Goal: Entertainment & Leisure: Consume media (video, audio)

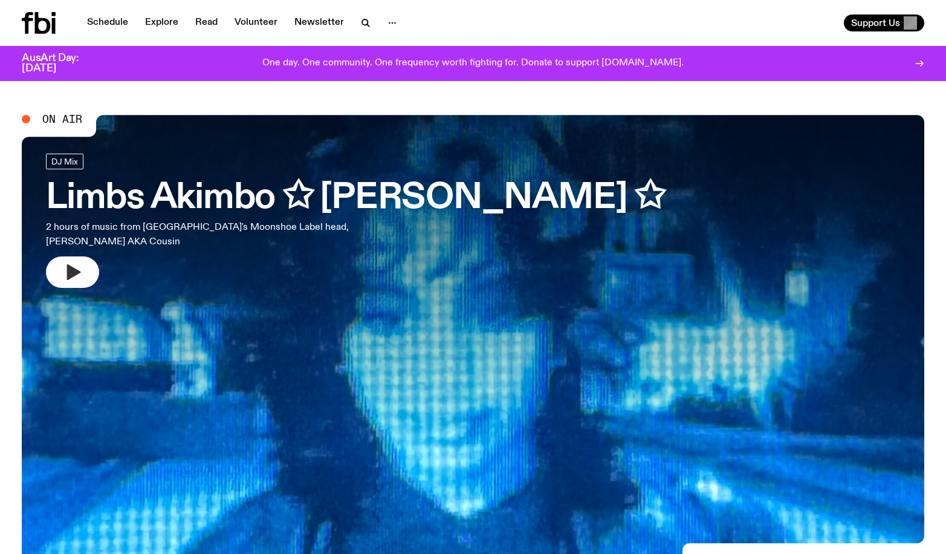
click at [69, 276] on icon "button" at bounding box center [74, 272] width 14 height 16
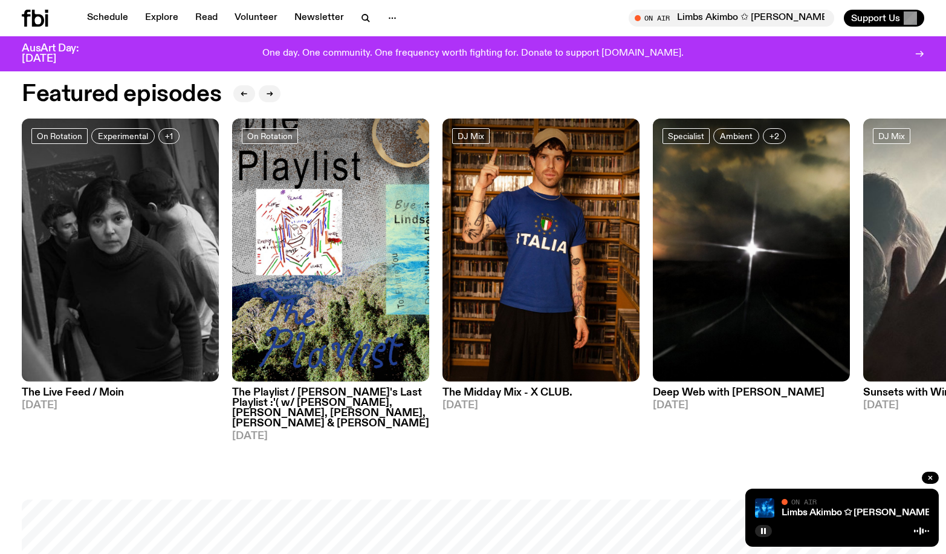
scroll to position [596, 0]
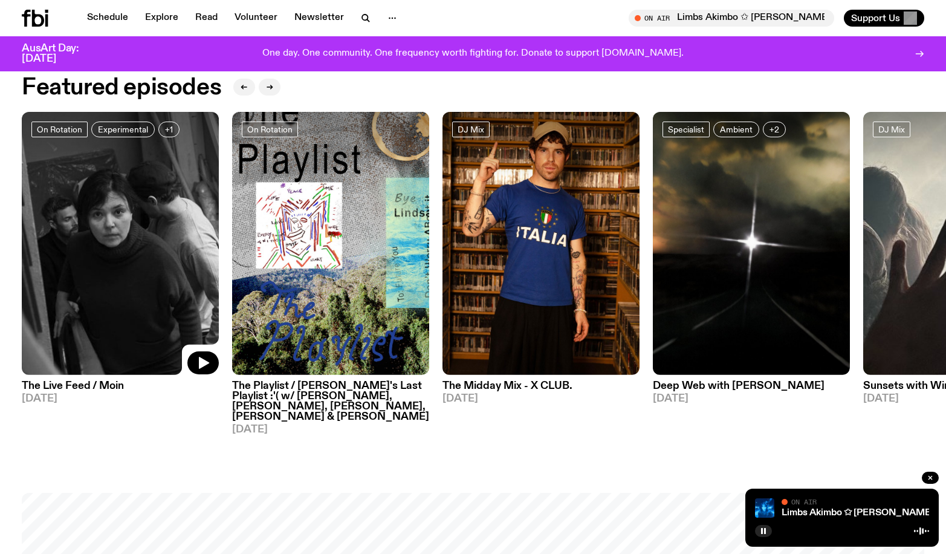
click at [140, 244] on img at bounding box center [120, 243] width 197 height 263
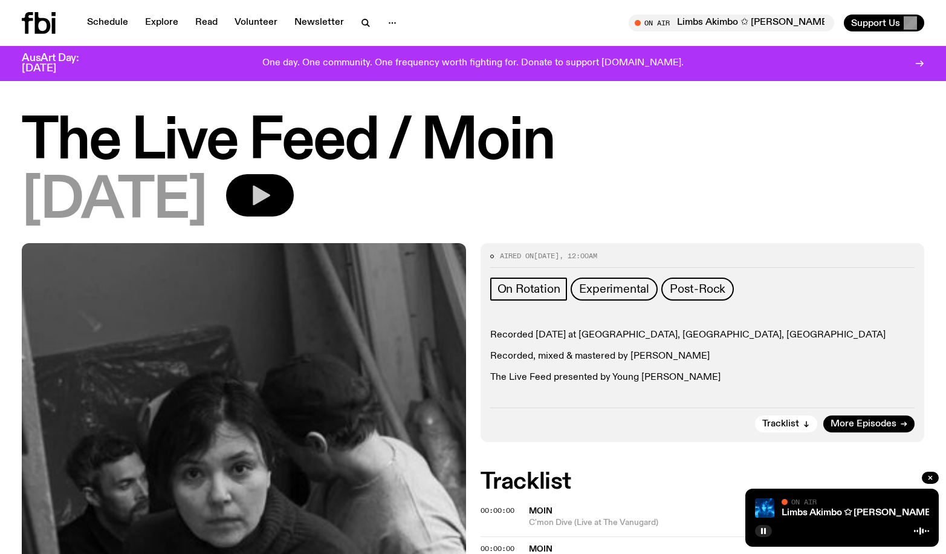
click at [270, 197] on icon "button" at bounding box center [262, 196] width 18 height 20
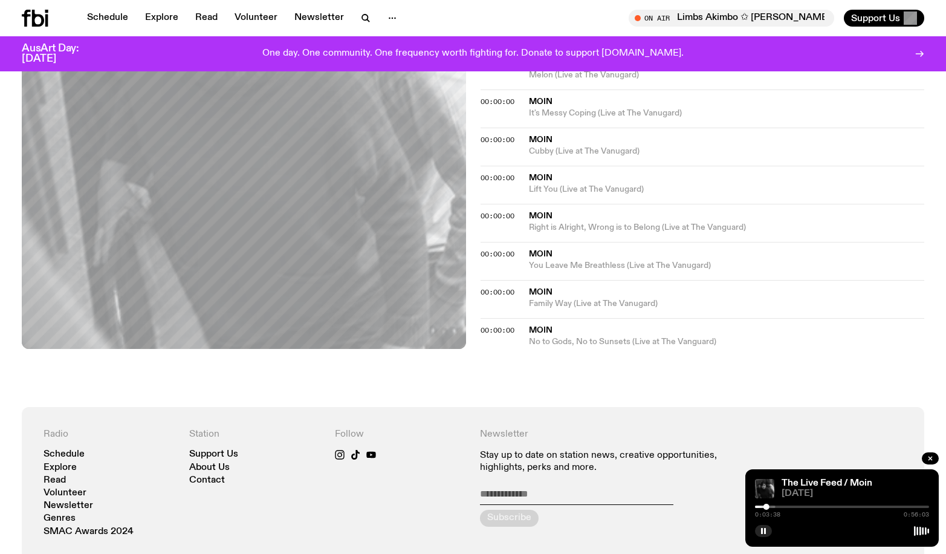
scroll to position [477, 0]
click at [790, 507] on div "0:03:43 0:56:03" at bounding box center [842, 510] width 174 height 15
click at [793, 507] on div at bounding box center [842, 506] width 174 height 2
click at [828, 505] on div "0:12:20 0:56:03" at bounding box center [842, 510] width 174 height 15
drag, startPoint x: 826, startPoint y: 505, endPoint x: 824, endPoint y: 498, distance: 6.9
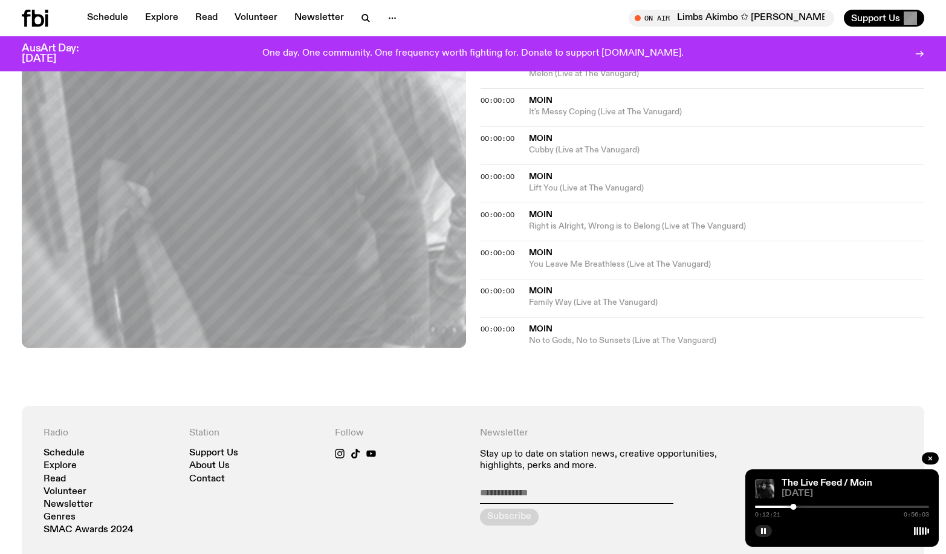
click at [826, 504] on div "0:12:21 0:56:03" at bounding box center [842, 510] width 174 height 15
click at [469, 18] on div "Schedule Explore Read Volunteer Newsletter About Us Contact Champions of emergi…" at bounding box center [473, 187] width 946 height 1328
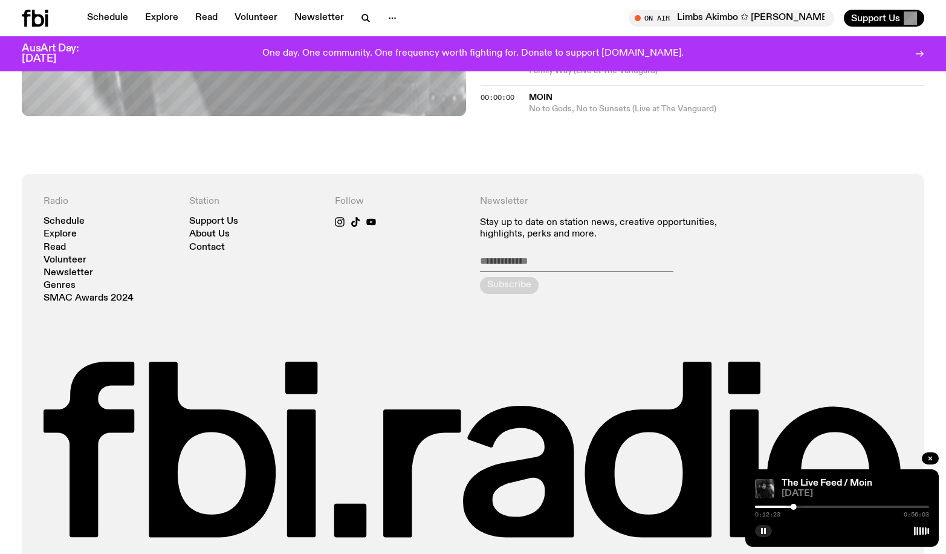
scroll to position [775, 0]
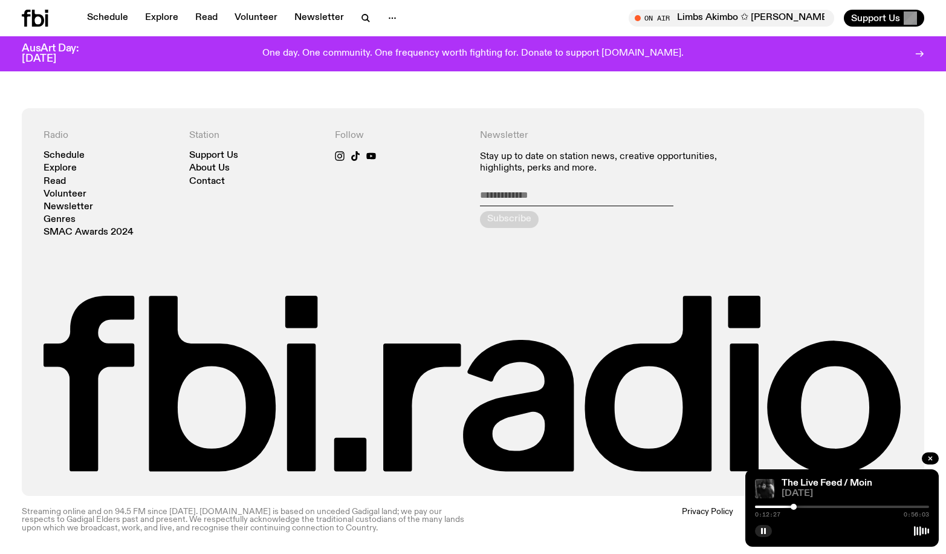
click at [830, 502] on div "The Live Feed / Moin [DATE] 0:12:27 0:56:03" at bounding box center [841, 507] width 193 height 77
click at [847, 507] on div at bounding box center [842, 506] width 174 height 2
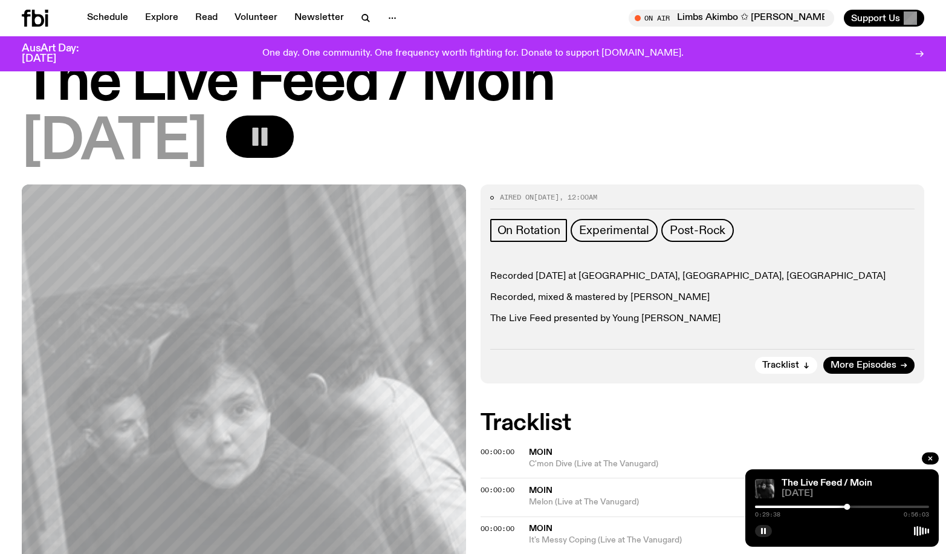
scroll to position [0, 0]
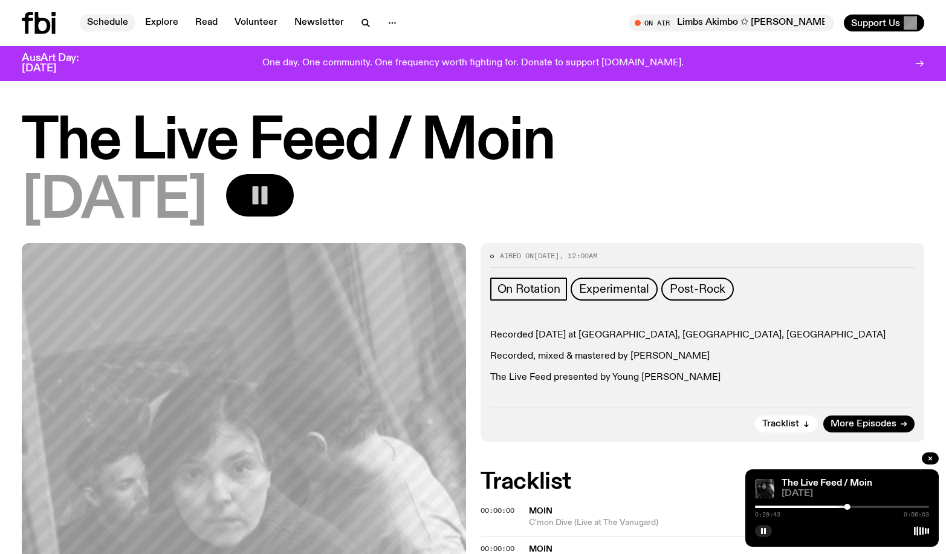
click at [120, 17] on link "Schedule" at bounding box center [108, 23] width 56 height 17
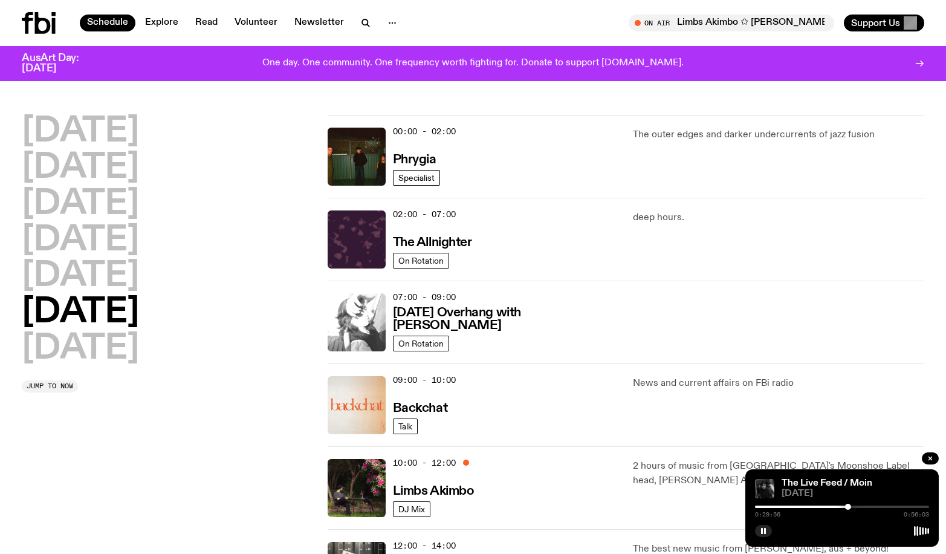
click at [366, 325] on img at bounding box center [357, 322] width 58 height 58
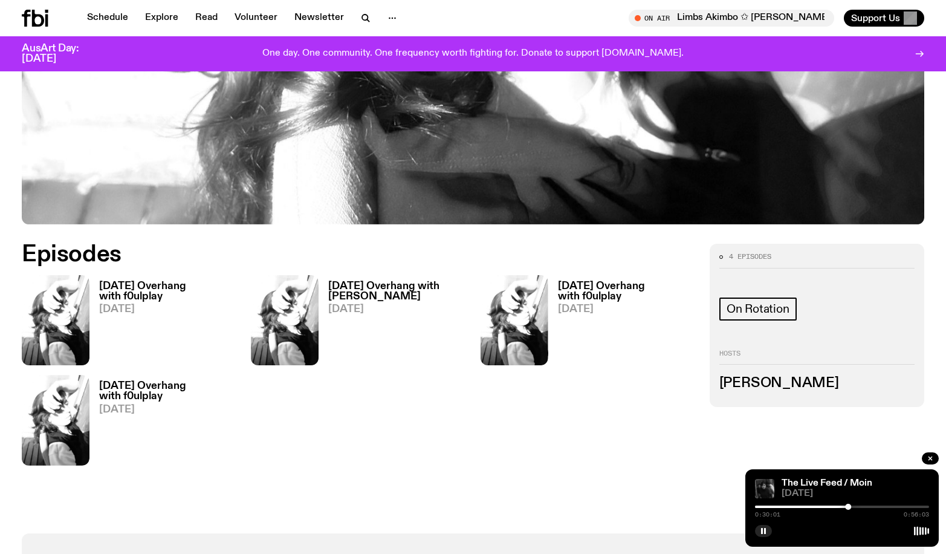
scroll to position [355, 0]
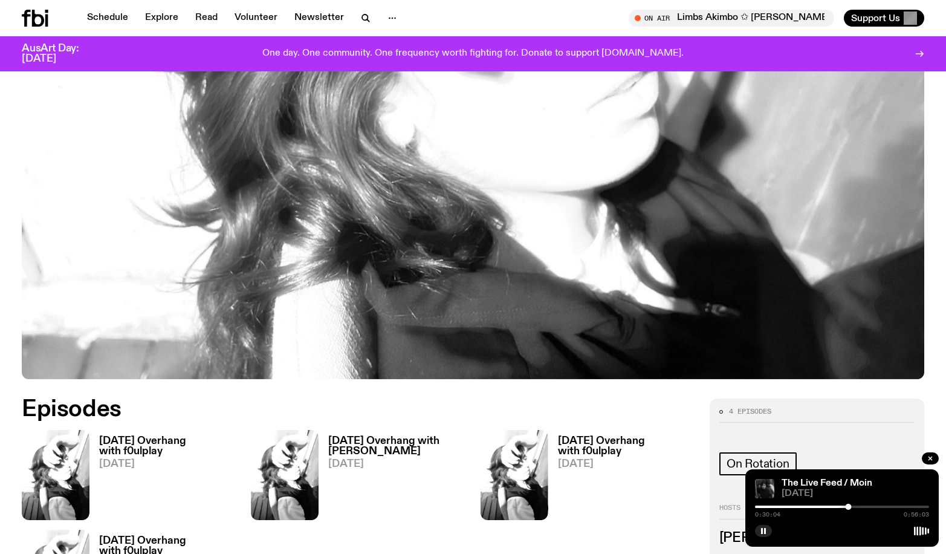
click at [131, 446] on h3 "[DATE] Overhang with f0ulplay" at bounding box center [167, 446] width 137 height 21
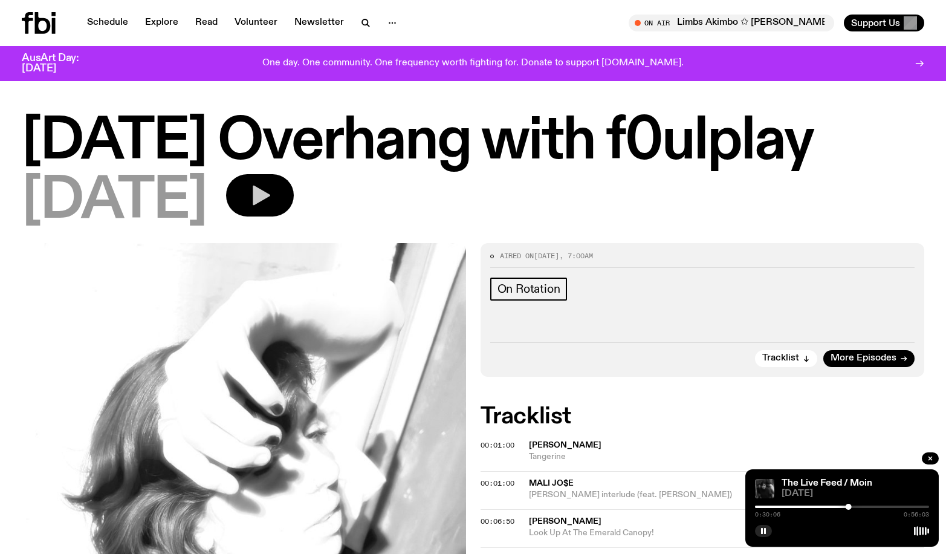
click at [270, 190] on icon "button" at bounding box center [260, 195] width 24 height 24
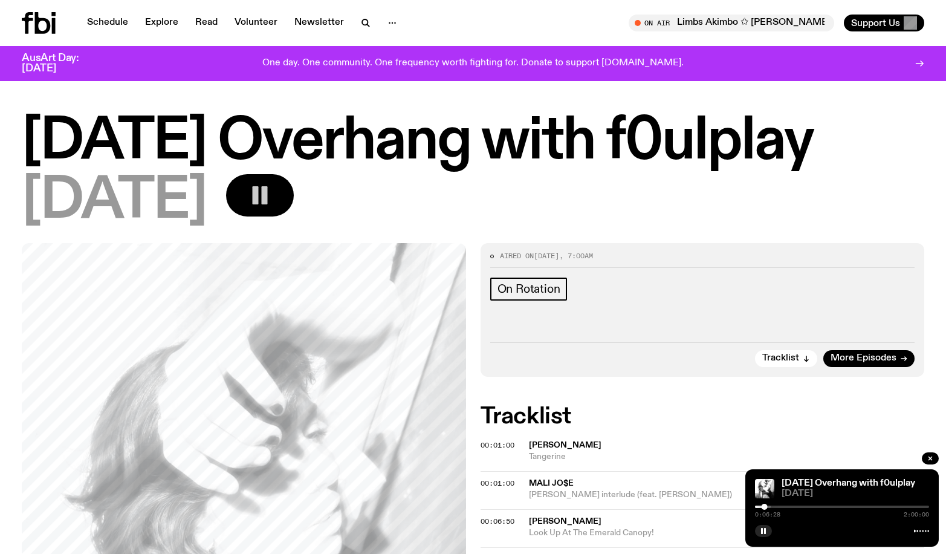
click at [259, 198] on rect "button" at bounding box center [256, 195] width 6 height 18
